Goal: Use online tool/utility: Utilize a website feature to perform a specific function

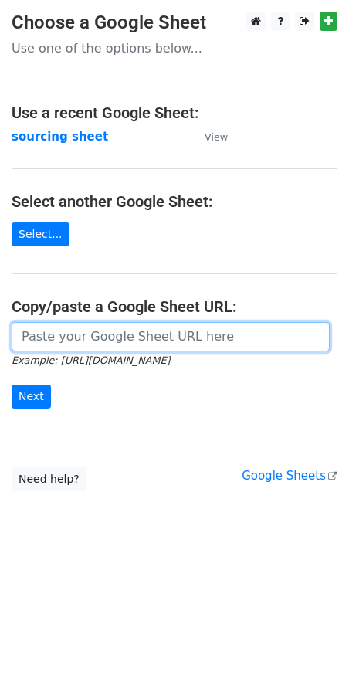
click at [103, 340] on input "url" at bounding box center [171, 336] width 318 height 29
paste input "https://docs.google.com/spreadsheets/d/1wD6lSmvFvXxRHy8XL6iER5cI7pKzGo_S9Nh0RVd…"
type input "https://docs.google.com/spreadsheets/d/1wD6lSmvFvXxRHy8XL6iER5cI7pKzGo_S9Nh0RVd…"
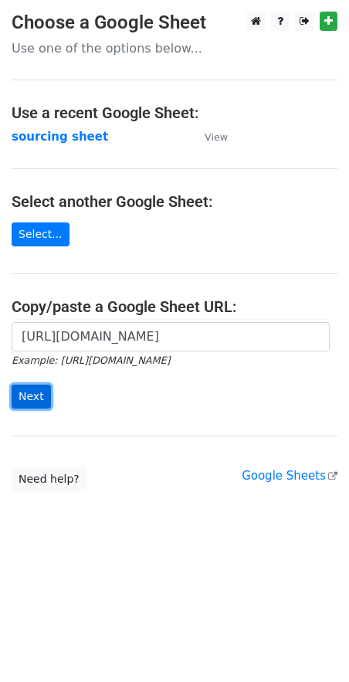
click at [42, 399] on input "Next" at bounding box center [31, 397] width 39 height 24
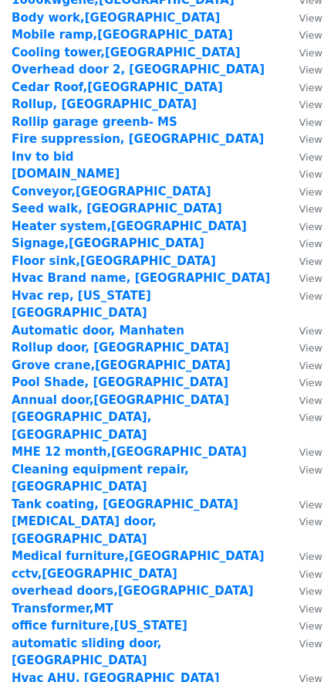
scroll to position [1980, 0]
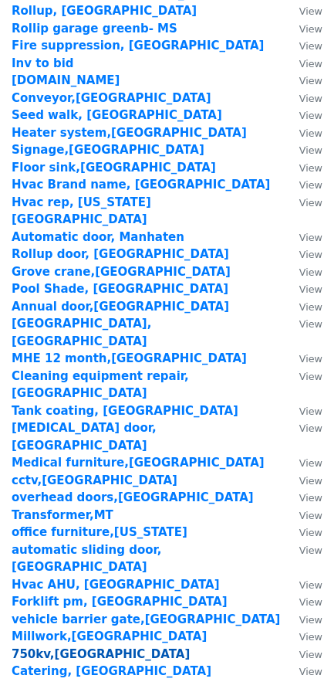
click at [41, 647] on strong "750kv,[GEOGRAPHIC_DATA]" at bounding box center [101, 654] width 178 height 14
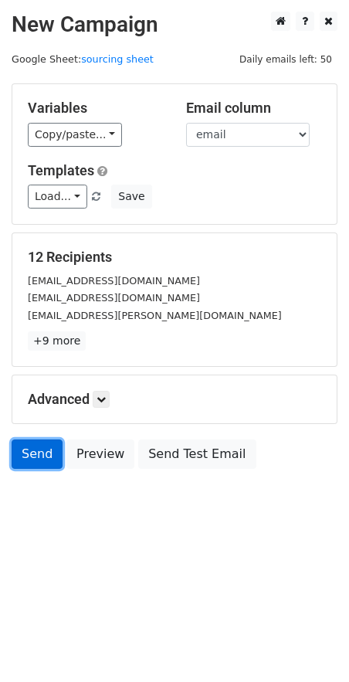
click at [42, 461] on link "Send" at bounding box center [37, 454] width 51 height 29
